Goal: Task Accomplishment & Management: Manage account settings

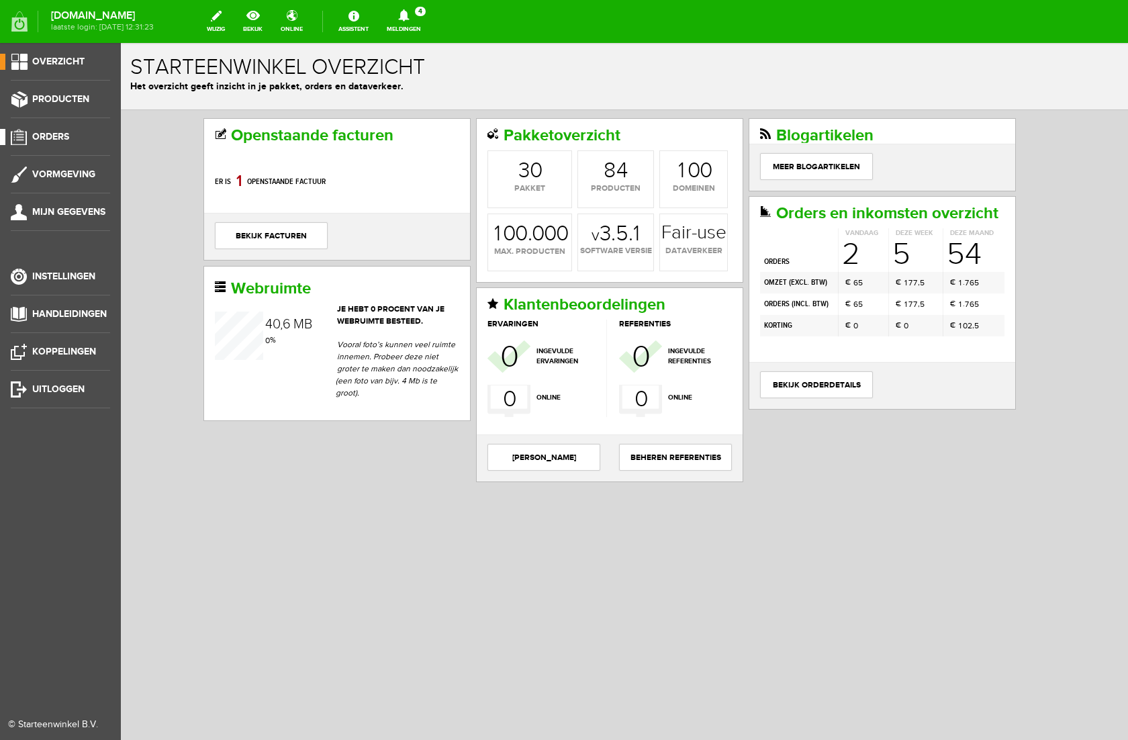
click at [46, 134] on span "Orders" at bounding box center [50, 136] width 37 height 11
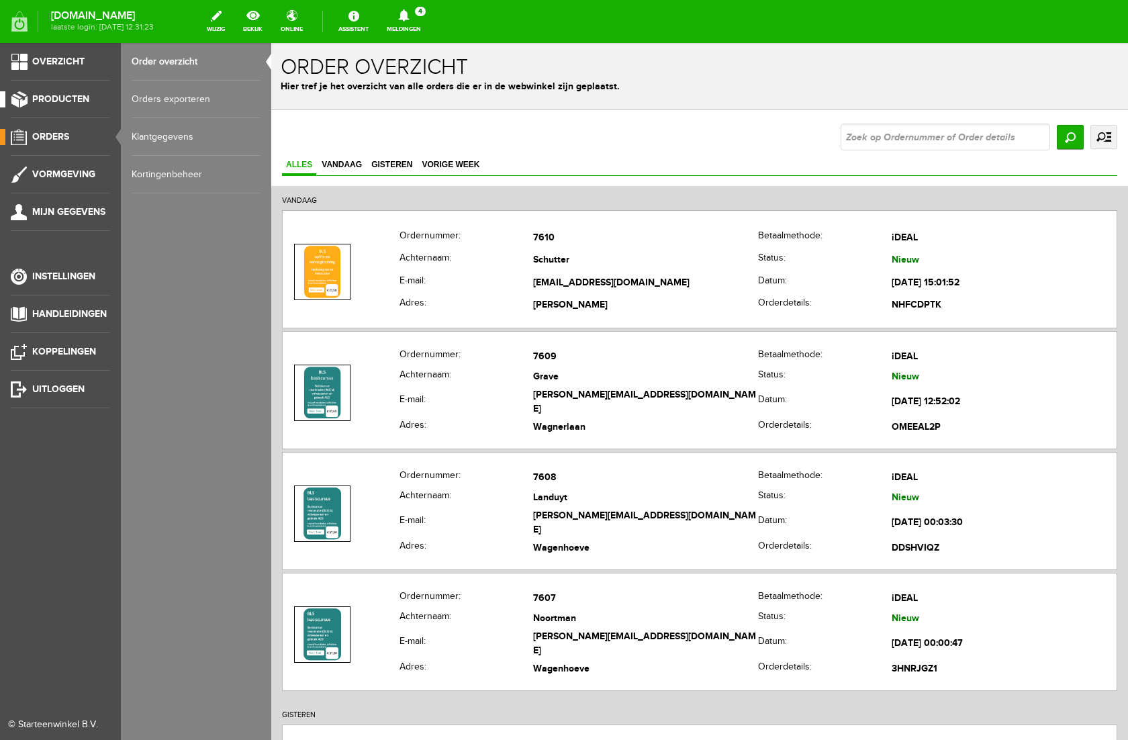
click at [73, 98] on span "Producten" at bounding box center [60, 98] width 57 height 11
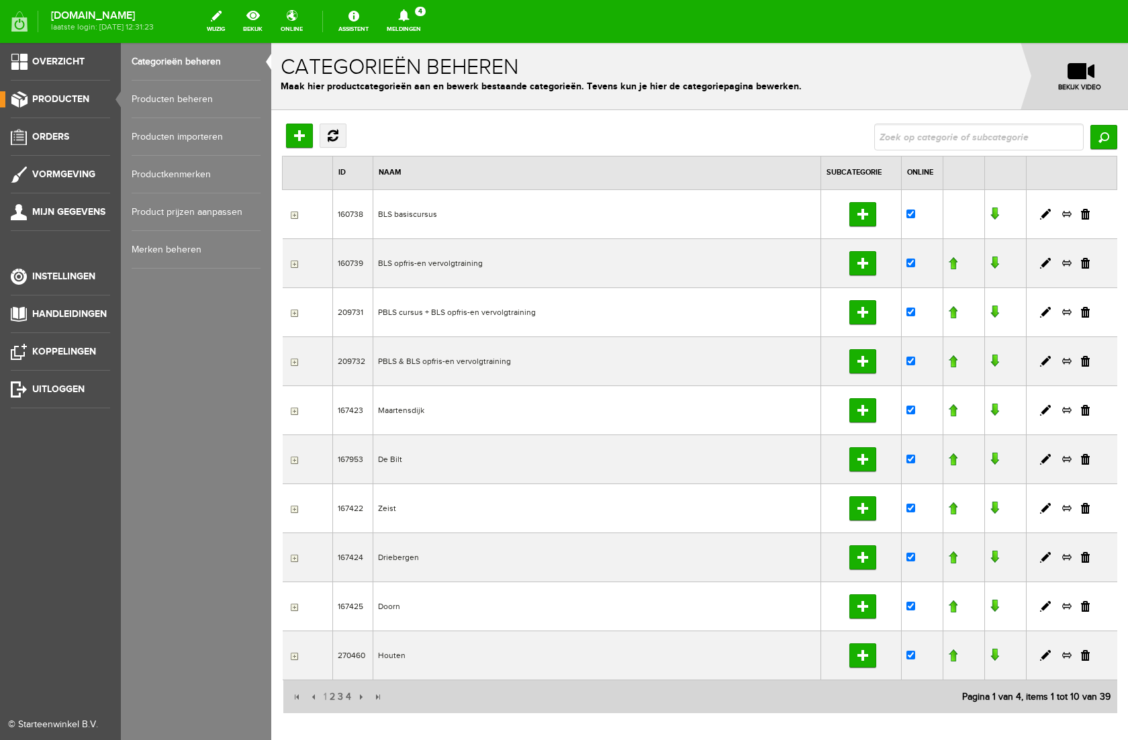
click at [176, 100] on link "Producten beheren" at bounding box center [196, 100] width 129 height 38
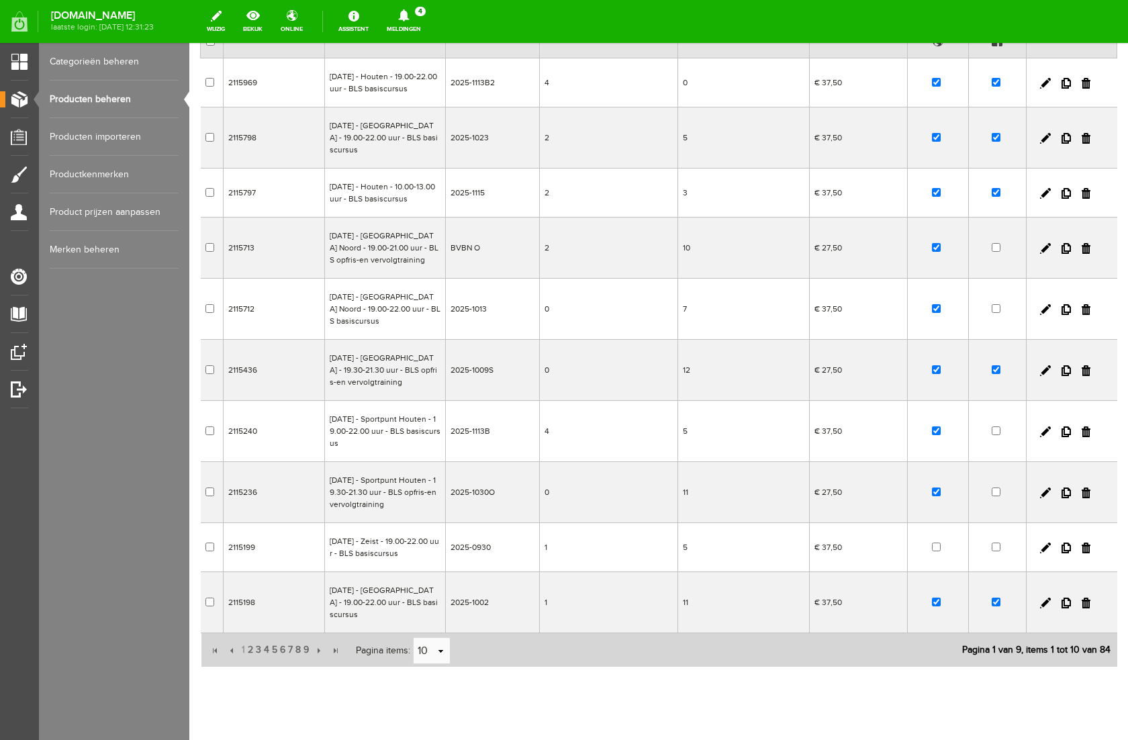
scroll to position [221, 0]
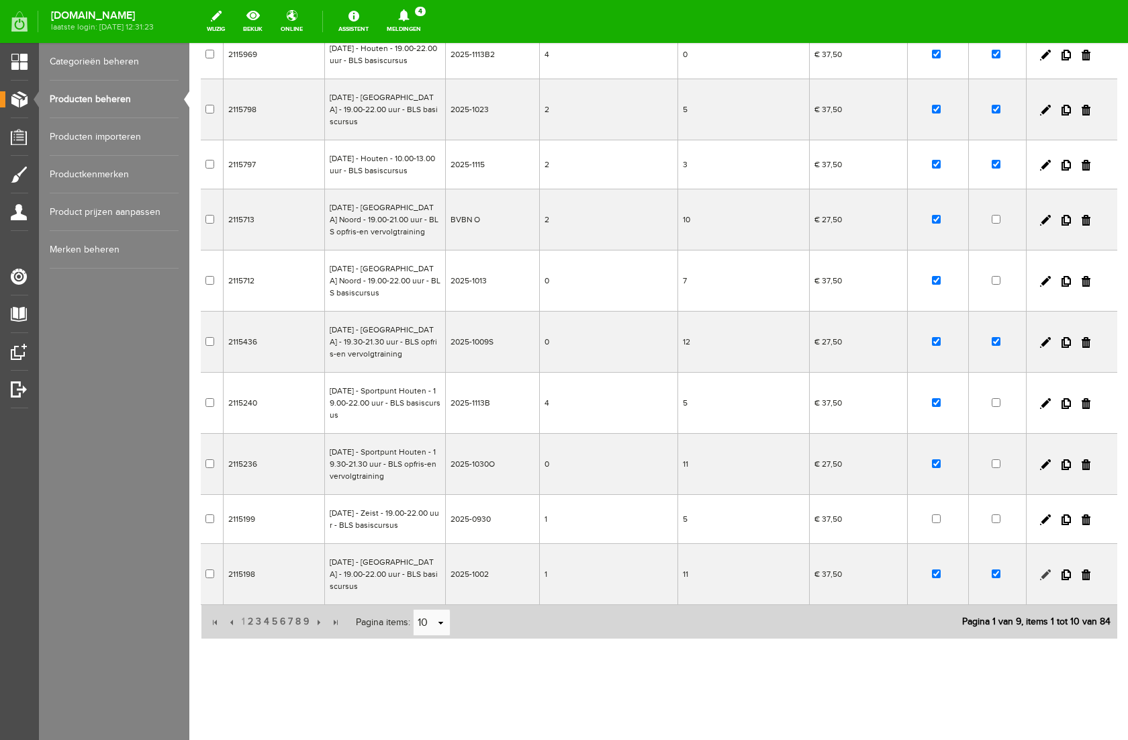
click at [1044, 576] on link at bounding box center [1045, 575] width 11 height 11
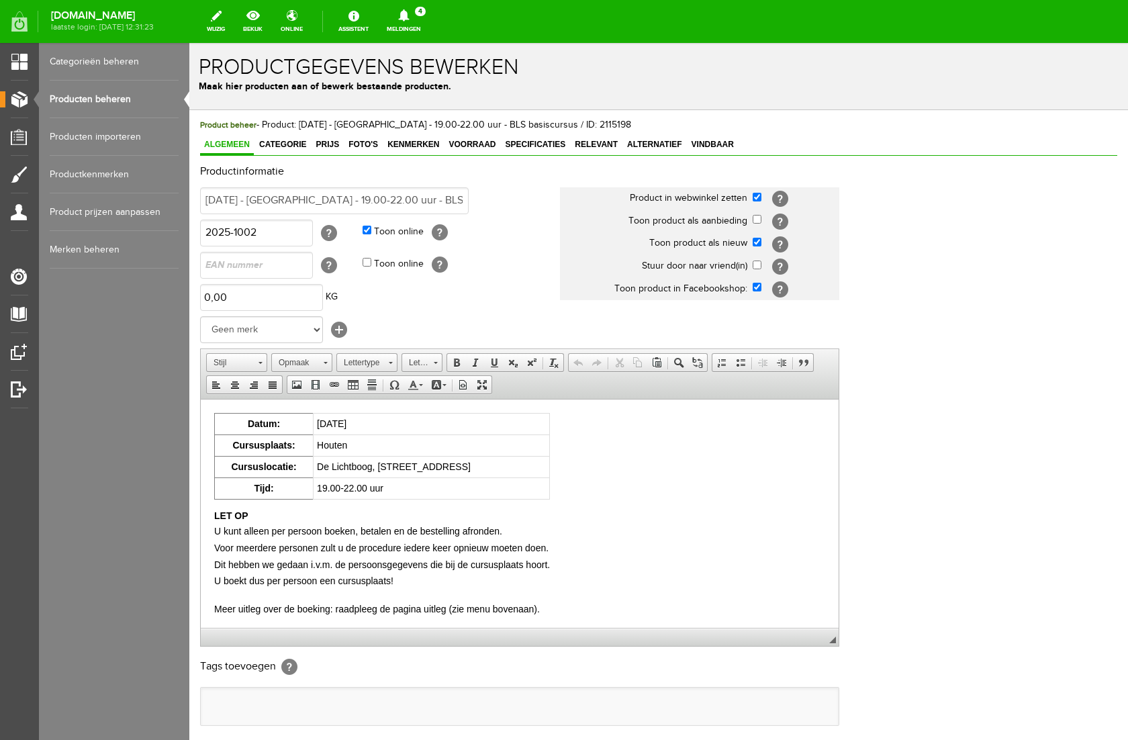
scroll to position [0, 0]
click at [474, 142] on span "Voorraad" at bounding box center [472, 144] width 55 height 9
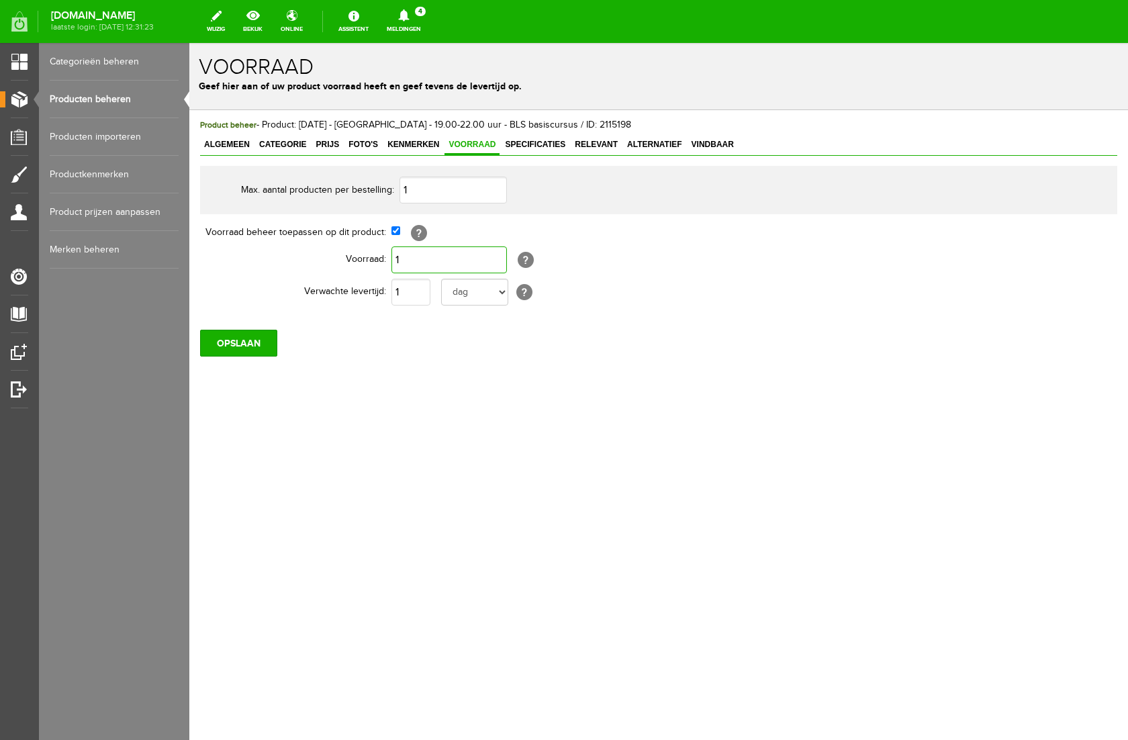
click at [412, 266] on input "1" at bounding box center [450, 259] width 116 height 27
type input "2"
click at [404, 400] on div "Product beheer - Product: [DATE] - [GEOGRAPHIC_DATA] - 19.00-22.00 uur - BLS ba…" at bounding box center [658, 283] width 939 height 346
click at [220, 349] on input "OPSLAAN" at bounding box center [238, 343] width 77 height 27
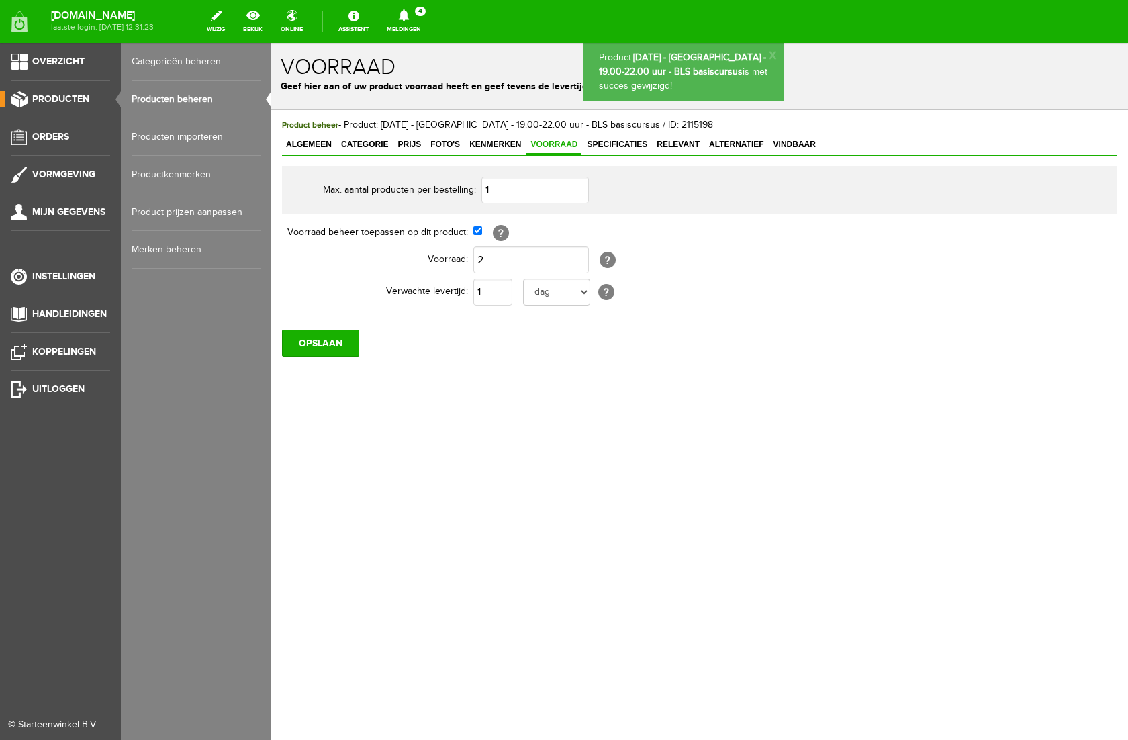
click at [161, 101] on link "Producten beheren" at bounding box center [196, 100] width 129 height 38
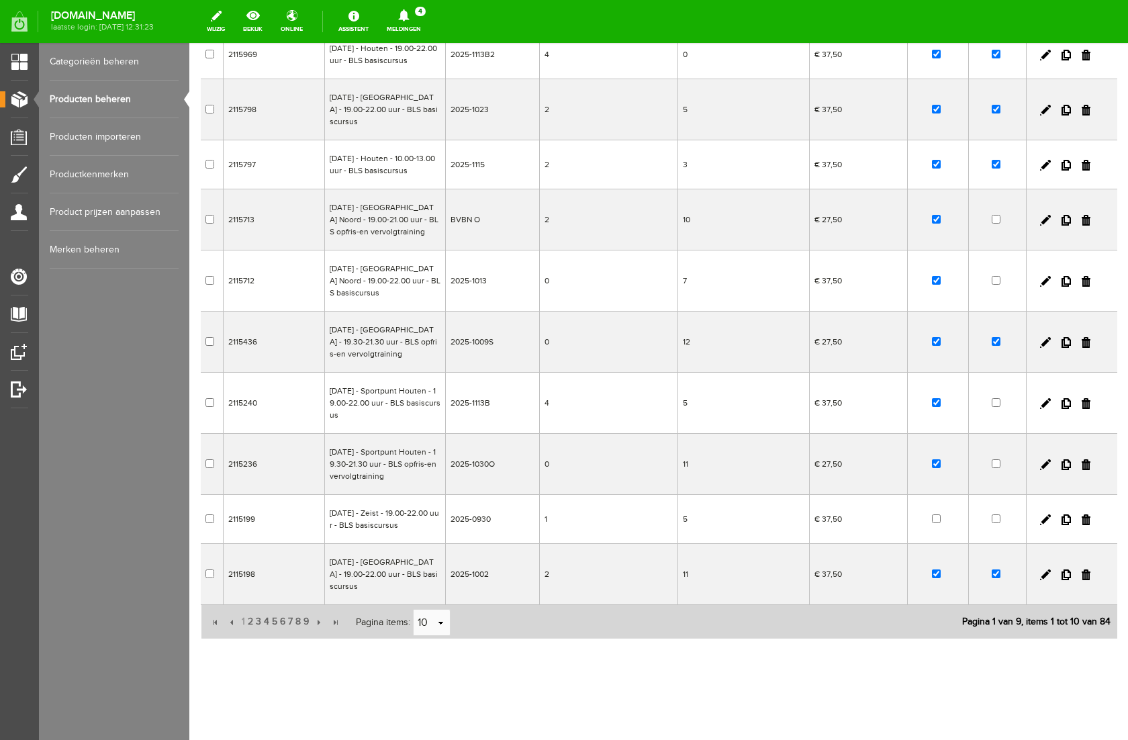
scroll to position [221, 0]
click at [252, 621] on span "2" at bounding box center [250, 621] width 8 height 27
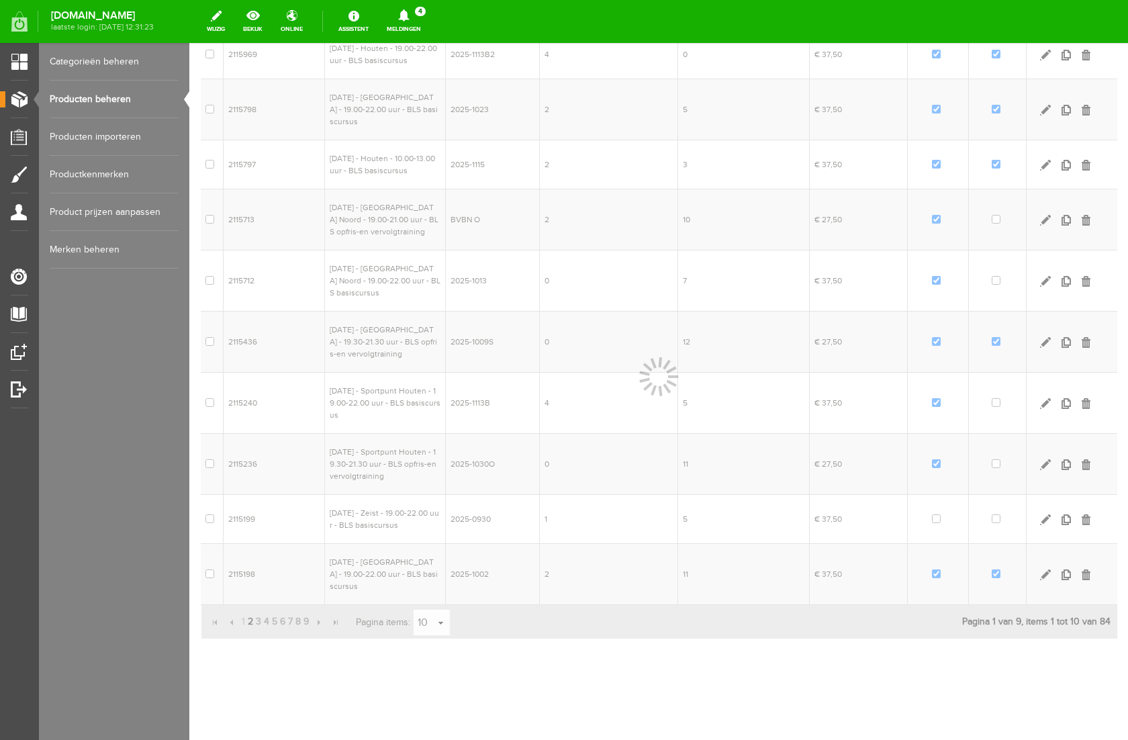
scroll to position [197, 0]
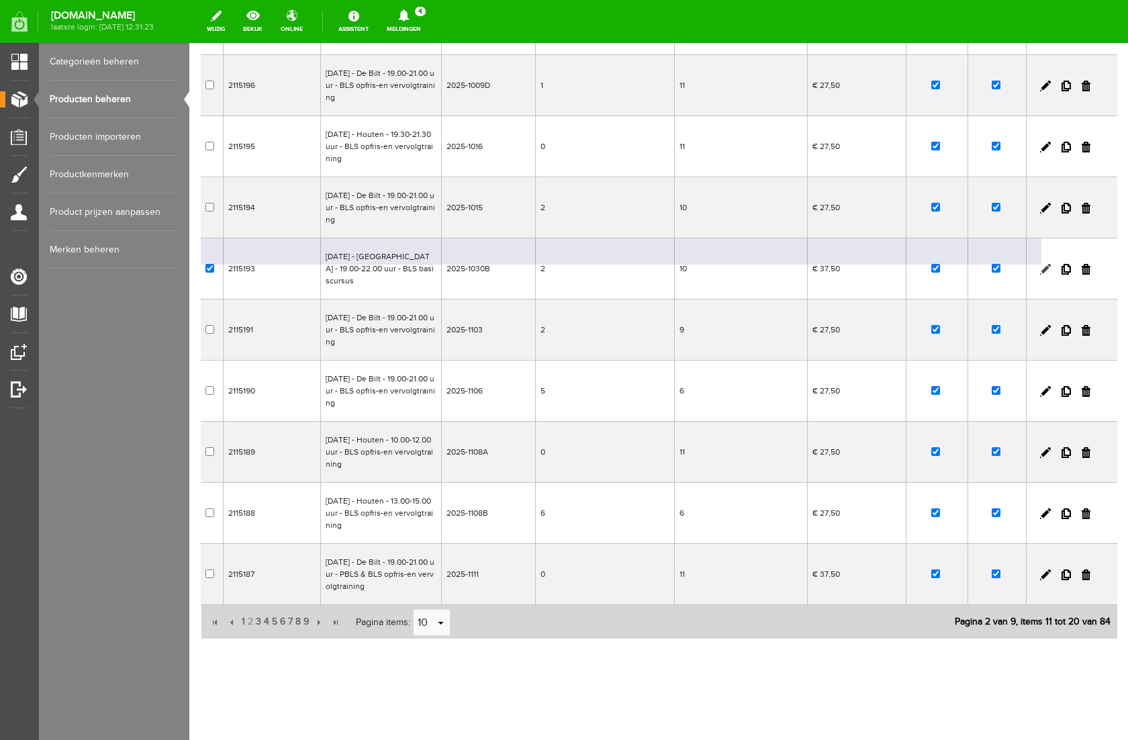
click at [1045, 268] on link at bounding box center [1045, 269] width 11 height 11
checkbox input "true"
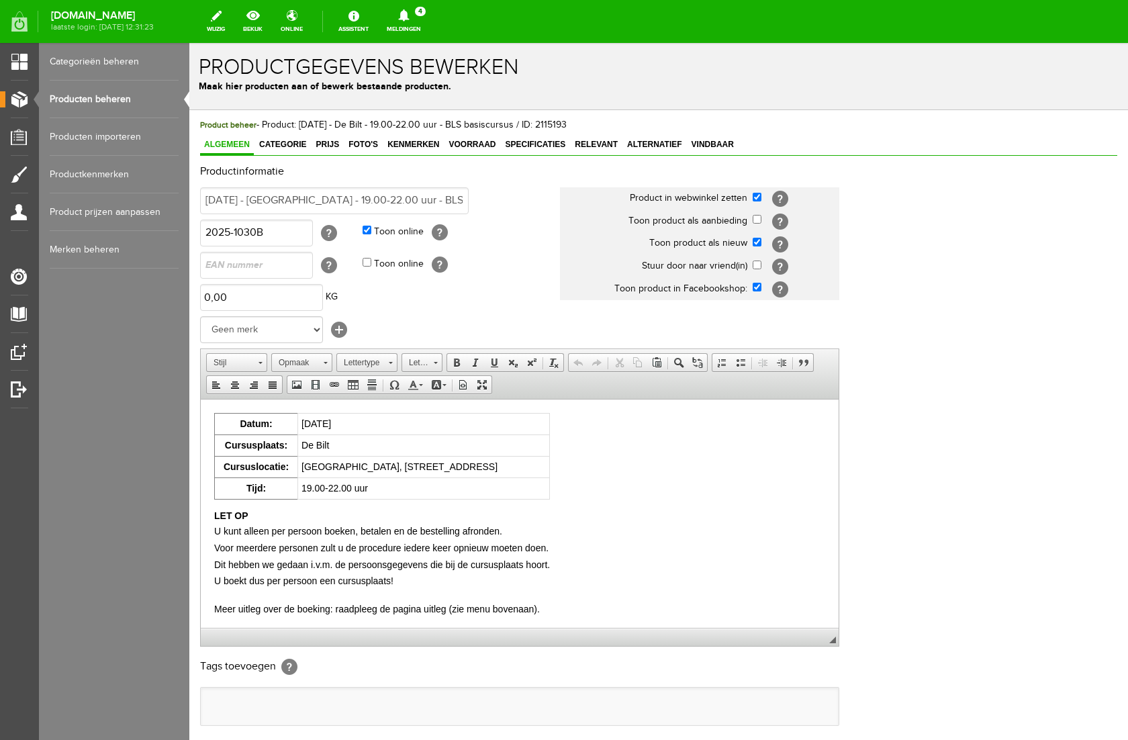
scroll to position [0, 0]
click at [477, 146] on span "Voorraad" at bounding box center [472, 144] width 55 height 9
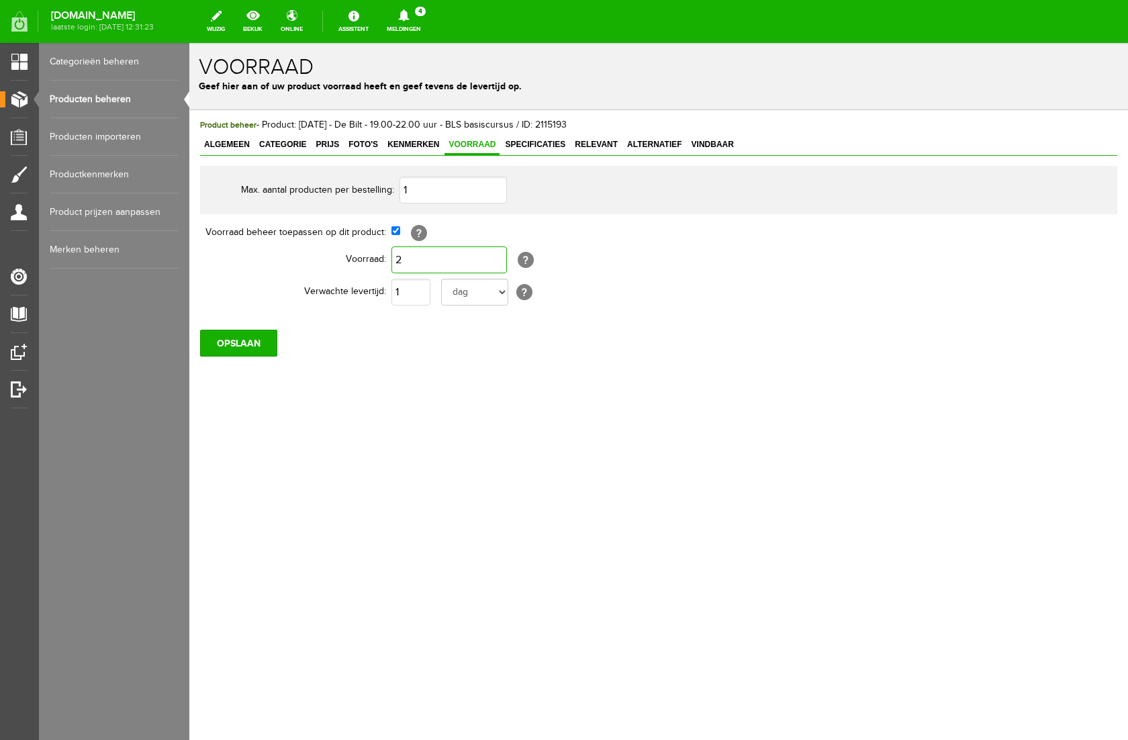
click at [412, 259] on input "2" at bounding box center [450, 259] width 116 height 27
type input "3"
click at [411, 396] on div "Product beheer - Product: [DATE] - De Bilt - 19.00-22.00 uur - BLS basiscursus …" at bounding box center [658, 283] width 939 height 346
click at [249, 352] on input "OPSLAAN" at bounding box center [238, 343] width 77 height 27
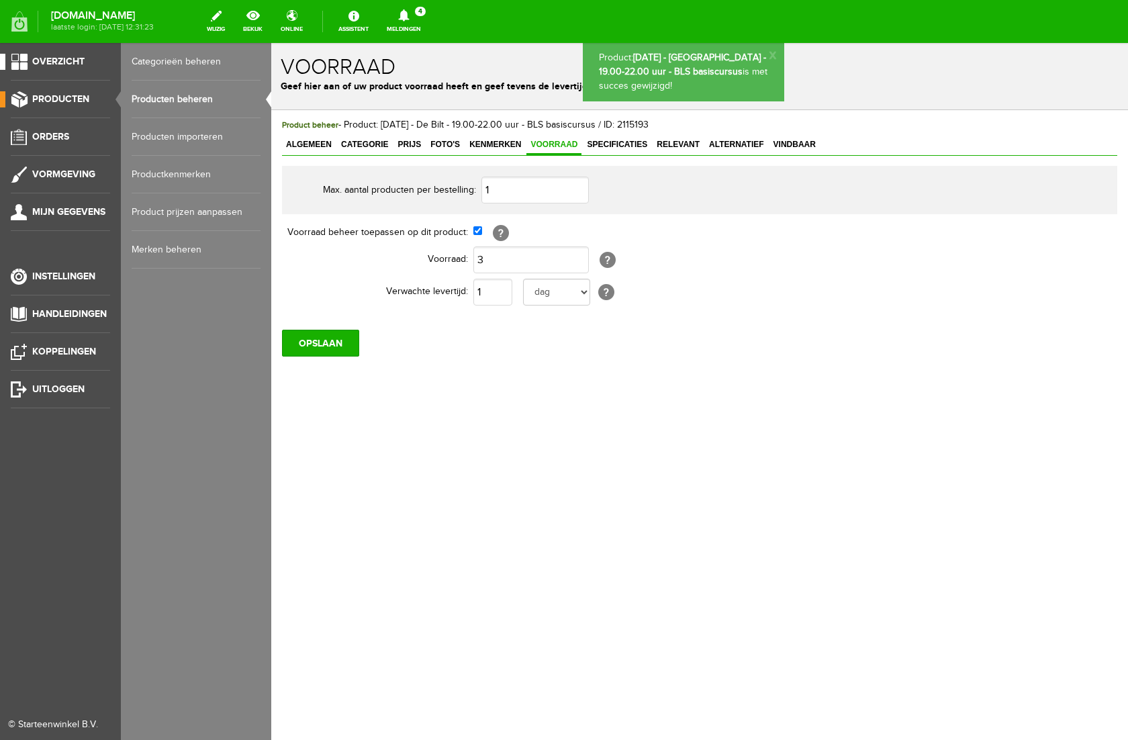
click at [56, 60] on span "Overzicht" at bounding box center [58, 61] width 52 height 11
